Goal: Task Accomplishment & Management: Use online tool/utility

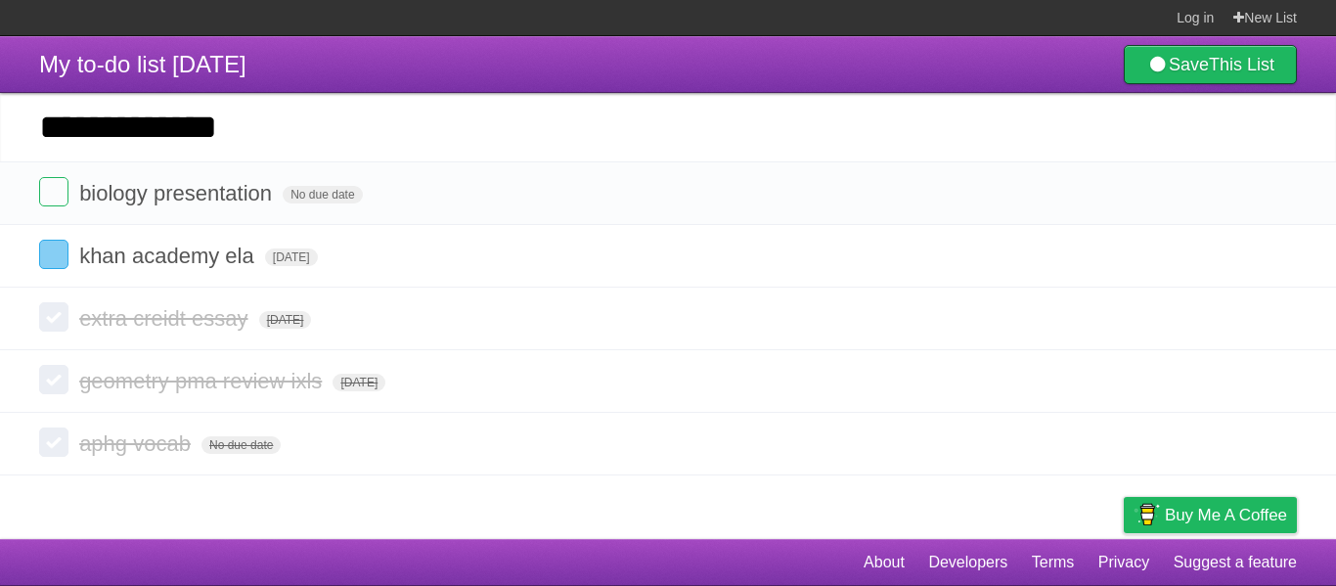
type input "**********"
click input "*********" at bounding box center [0, 0] width 0 height 0
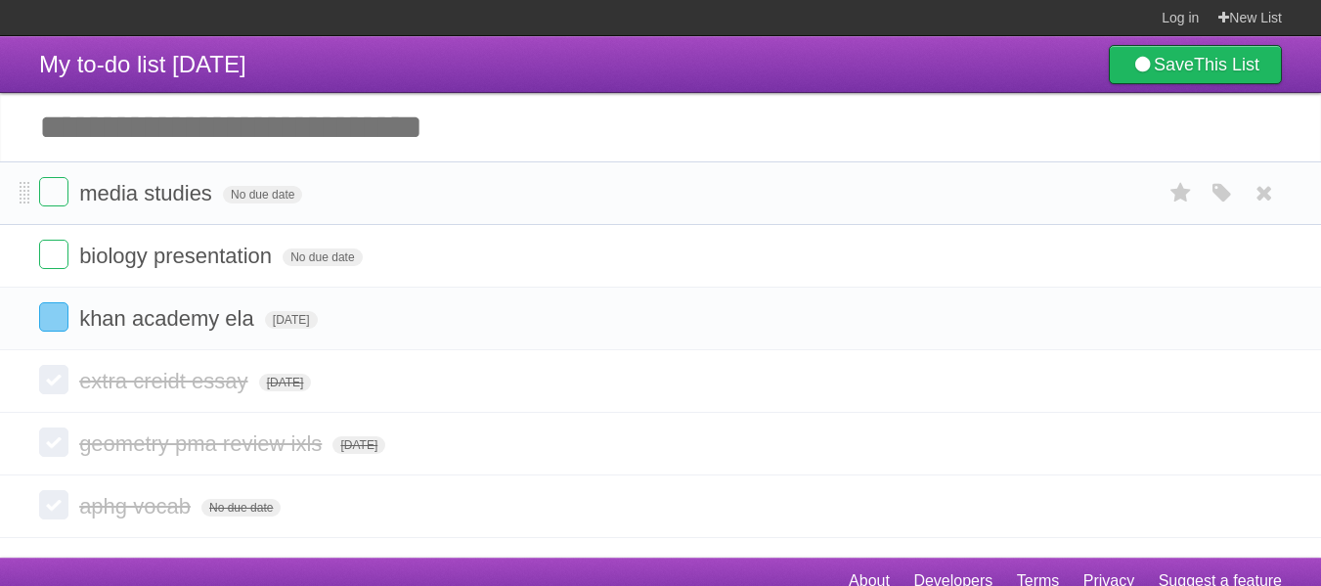
click at [1143, 192] on form "media studies No due date White Red Blue Green Purple Orange" at bounding box center [660, 193] width 1243 height 32
click at [1219, 187] on icon "button" at bounding box center [1222, 193] width 27 height 25
click at [1104, 192] on label "Purple" at bounding box center [1111, 193] width 22 height 22
click at [1165, 262] on label at bounding box center [1181, 256] width 37 height 32
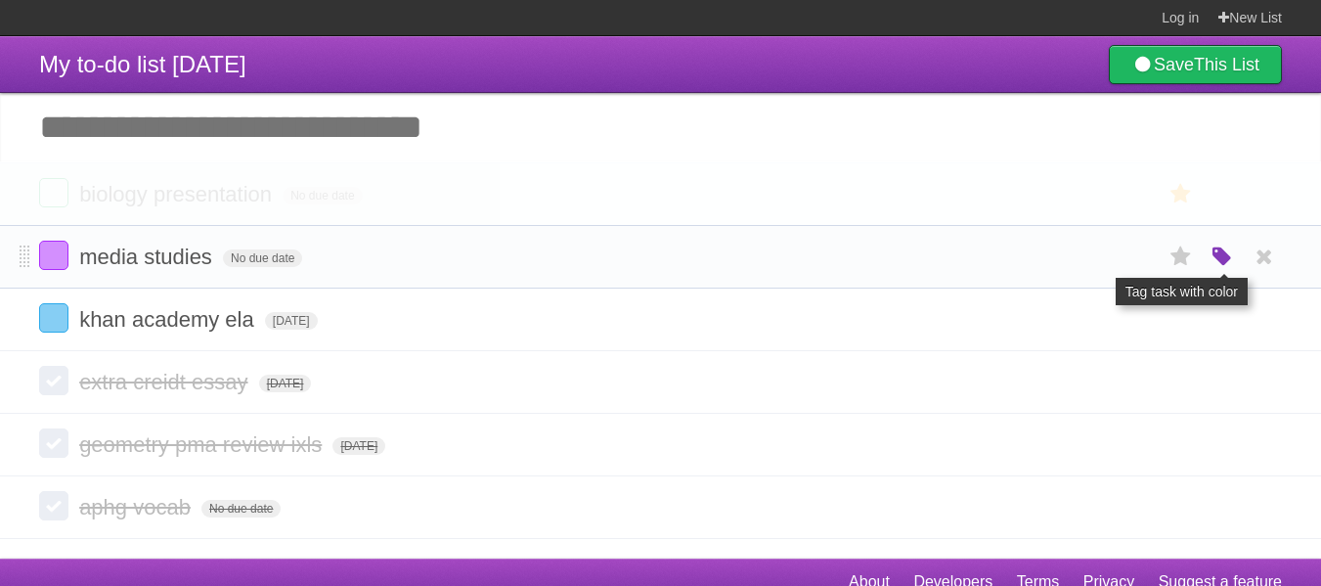
click at [1216, 250] on icon "button" at bounding box center [1222, 256] width 27 height 25
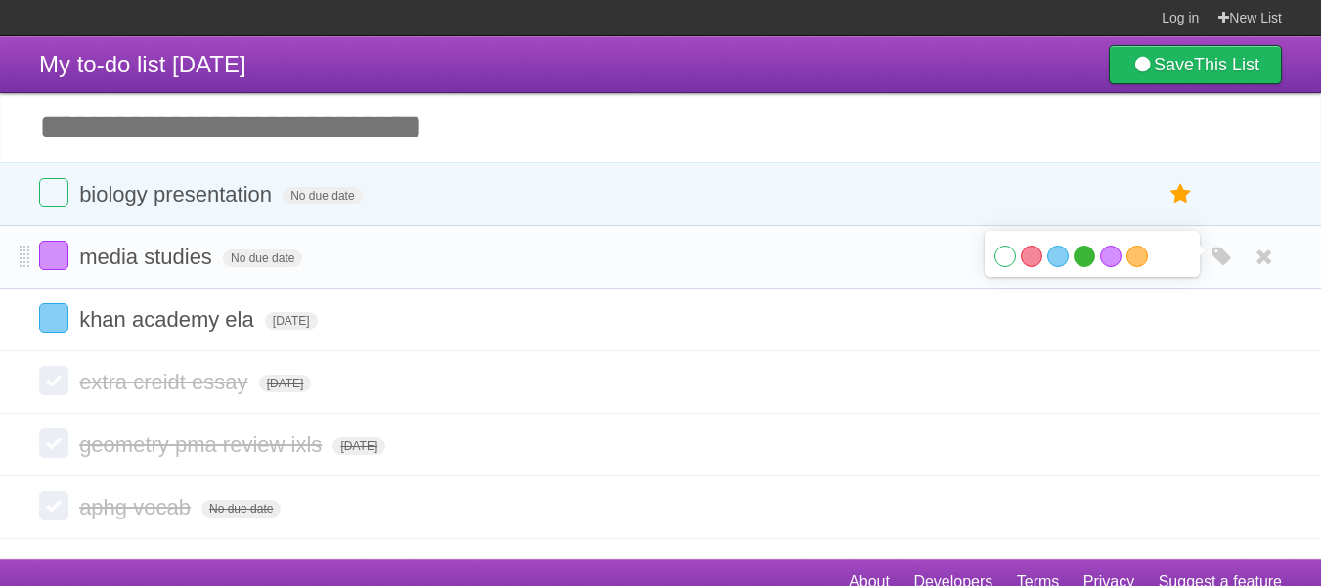
click at [1083, 247] on label "Green" at bounding box center [1085, 256] width 22 height 22
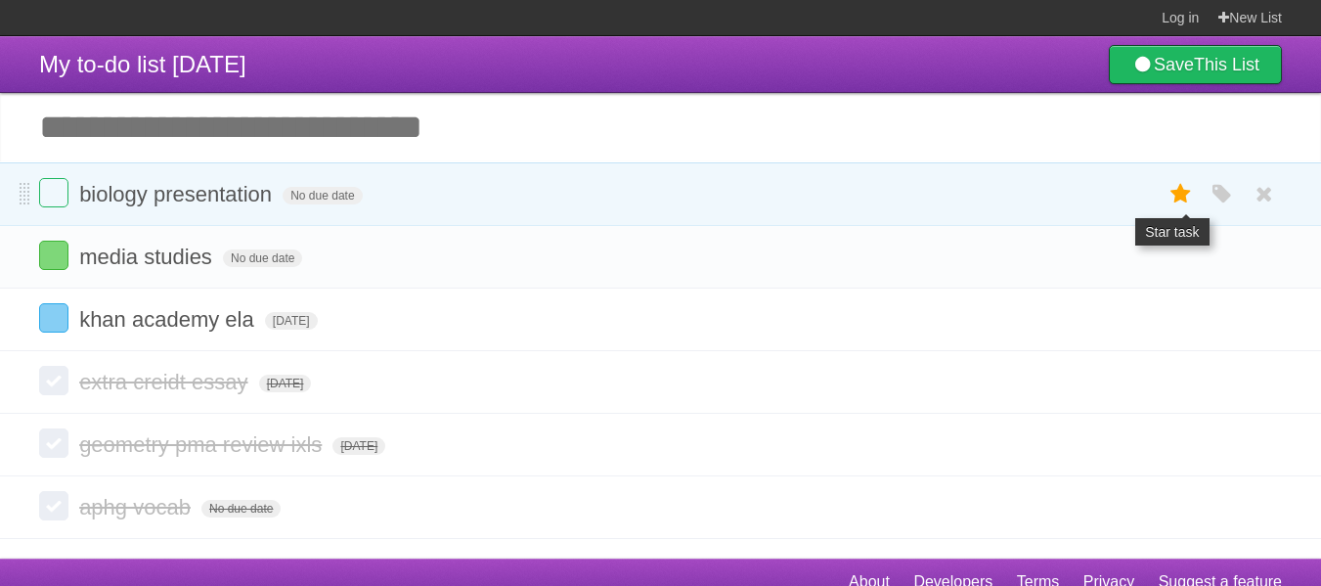
click at [1179, 183] on icon at bounding box center [1181, 194] width 27 height 32
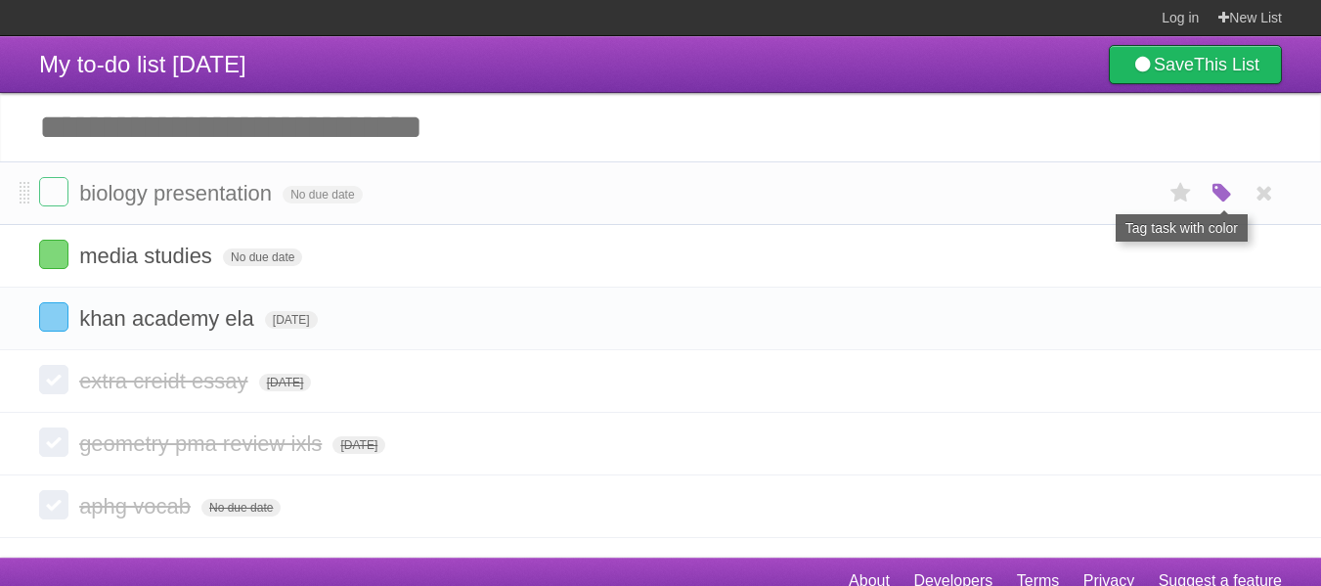
click at [1213, 192] on icon "button" at bounding box center [1222, 193] width 27 height 25
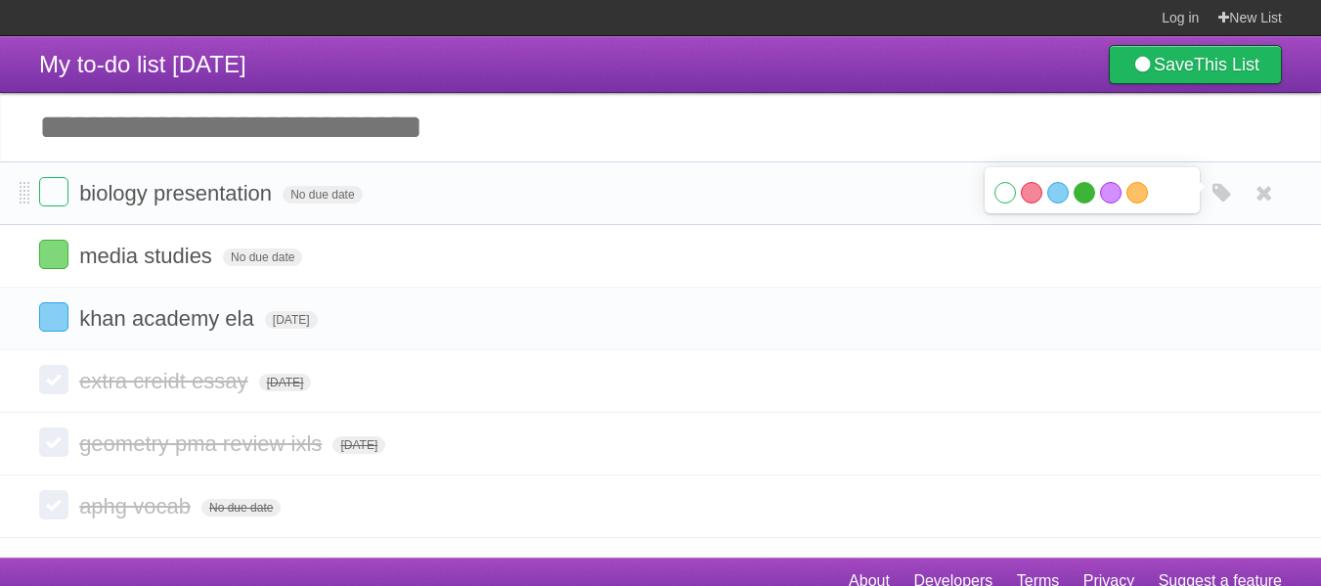
click at [1078, 188] on label "Green" at bounding box center [1085, 193] width 22 height 22
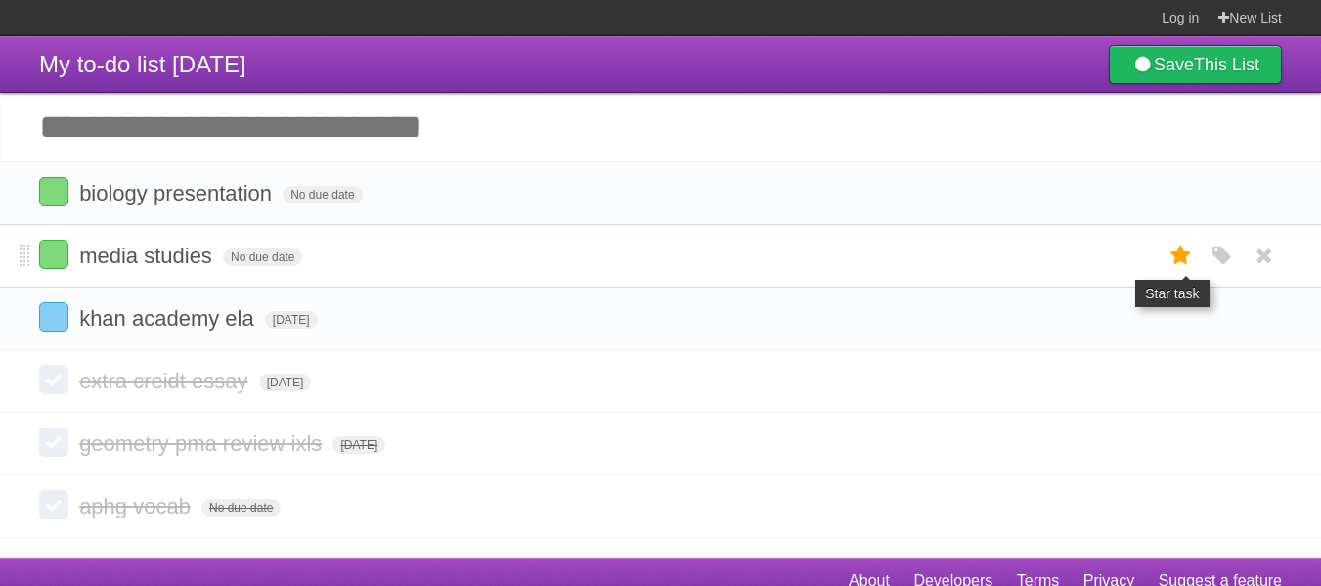
click at [1189, 260] on icon at bounding box center [1181, 256] width 27 height 32
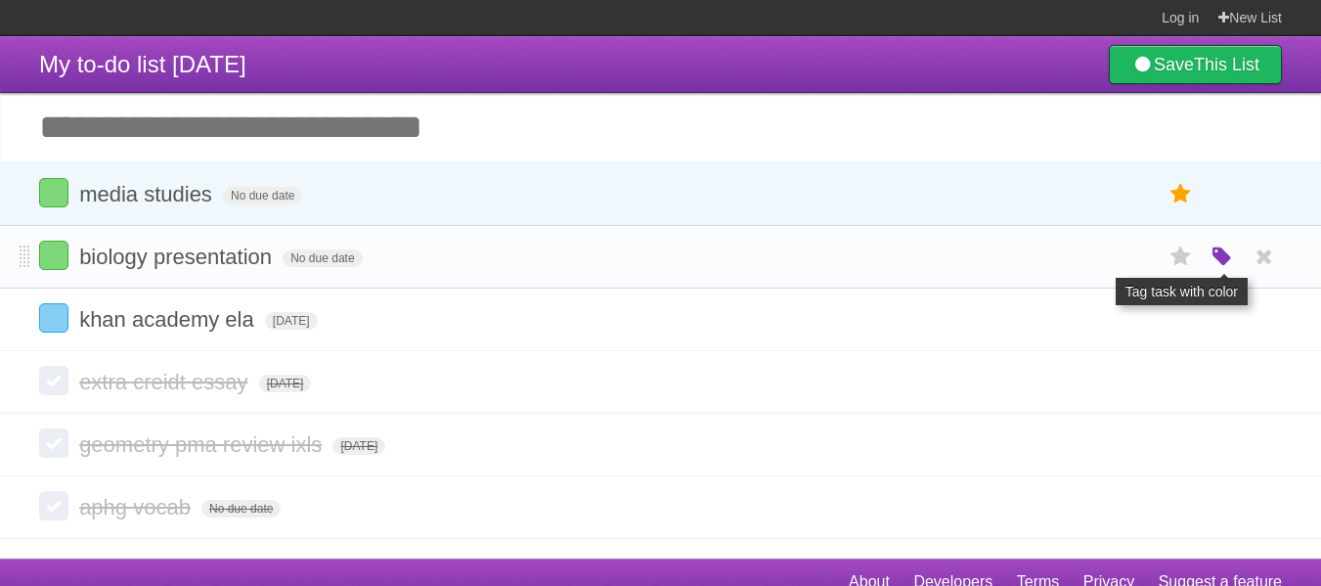
click at [1217, 260] on icon "button" at bounding box center [1222, 256] width 27 height 25
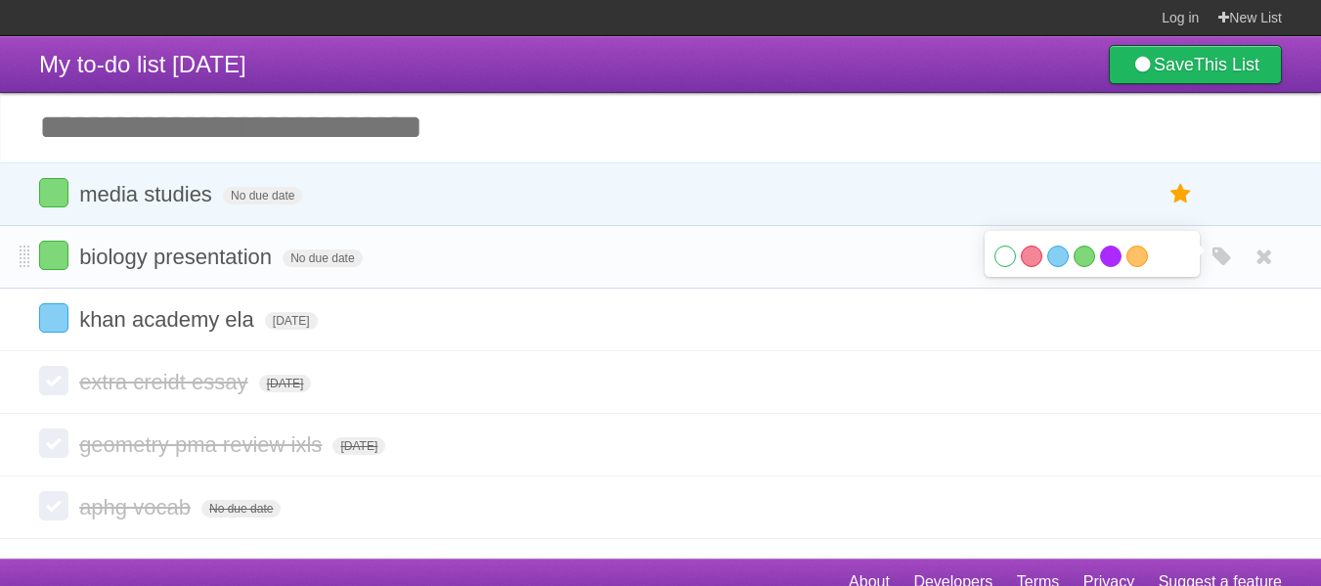
click at [1104, 254] on label "Purple" at bounding box center [1111, 256] width 22 height 22
click at [1061, 111] on input "Add another task" at bounding box center [660, 127] width 1321 height 68
